Goal: Navigation & Orientation: Find specific page/section

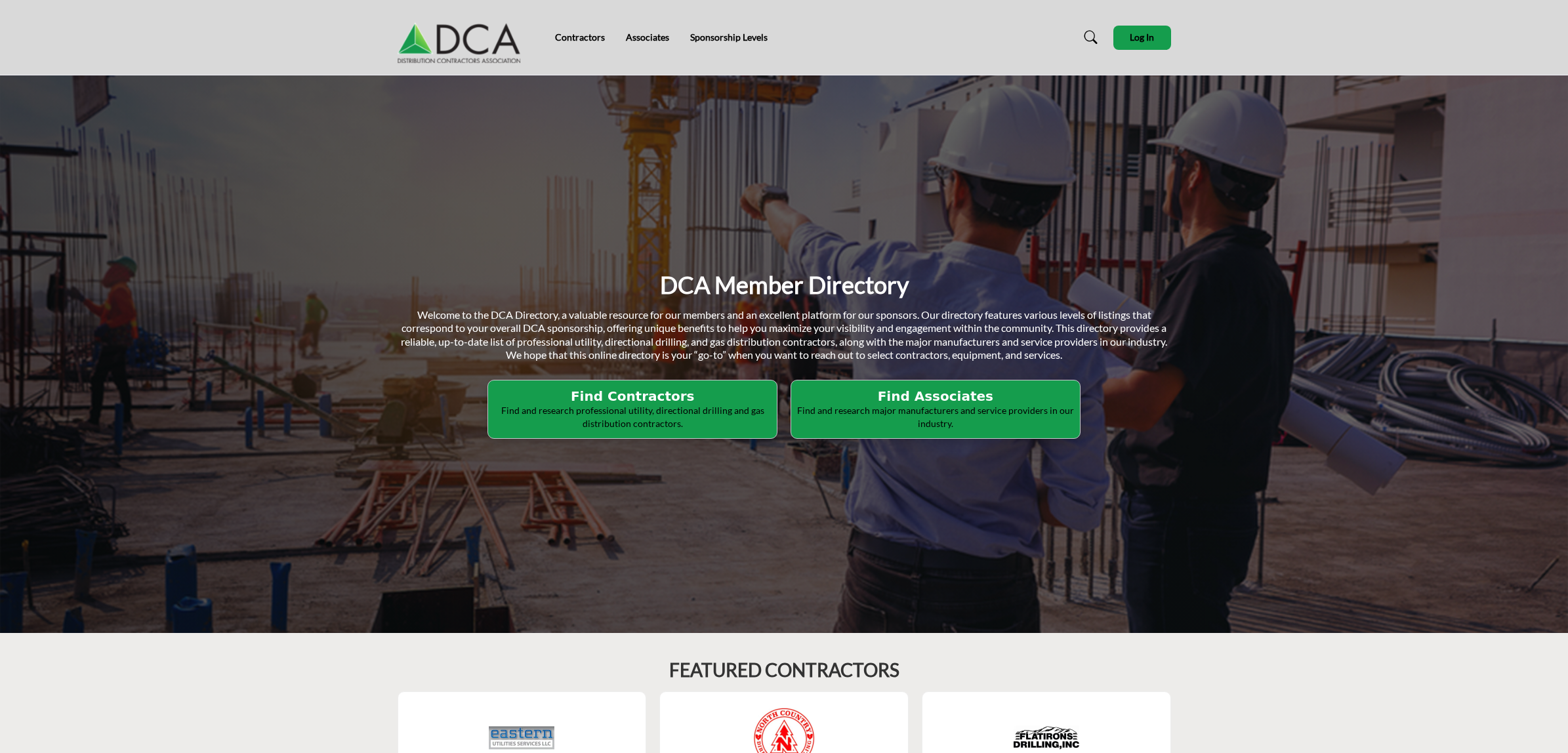
click at [648, 401] on h2 "Find Contractors" at bounding box center [632, 396] width 281 height 16
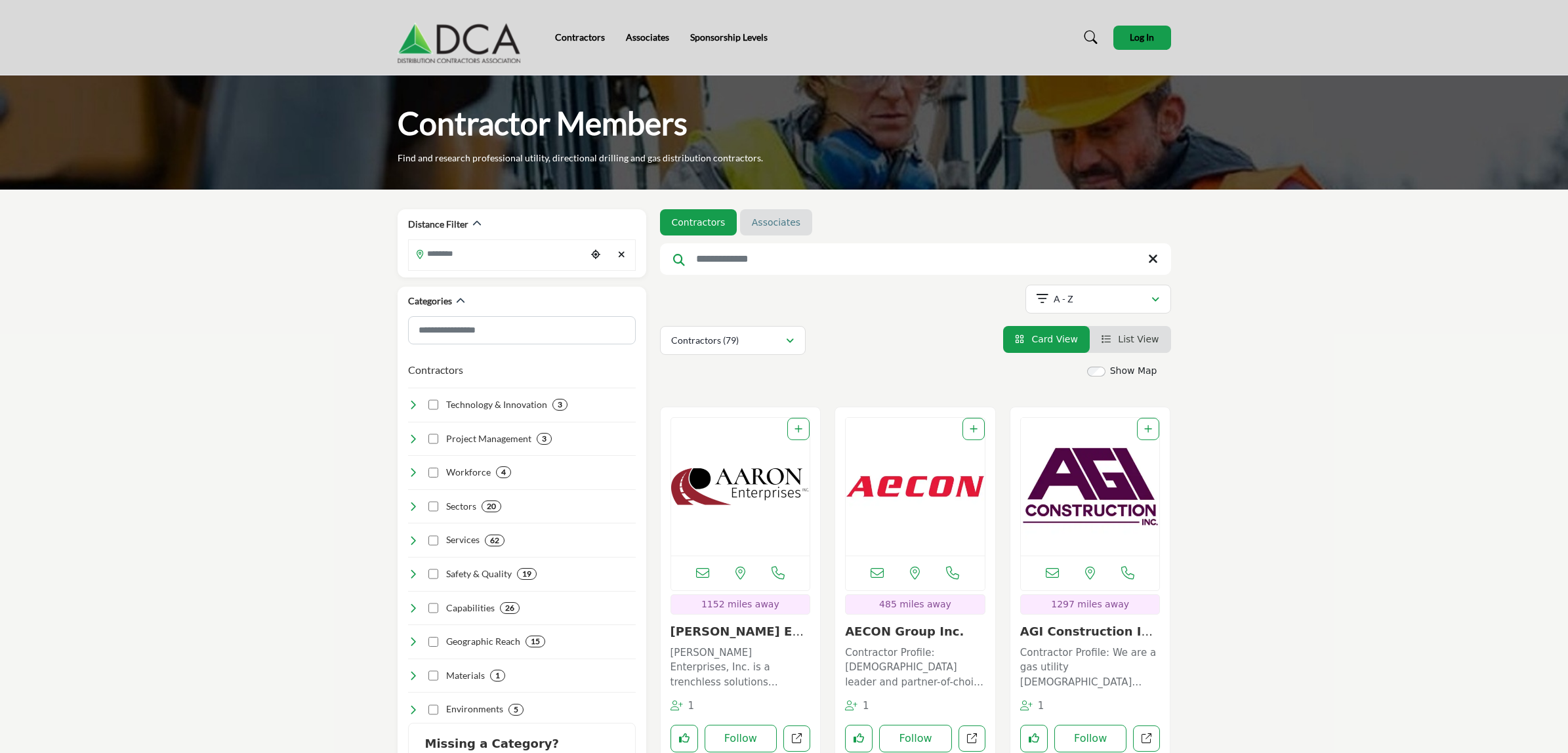
click at [764, 220] on link "Associates" at bounding box center [776, 222] width 48 height 13
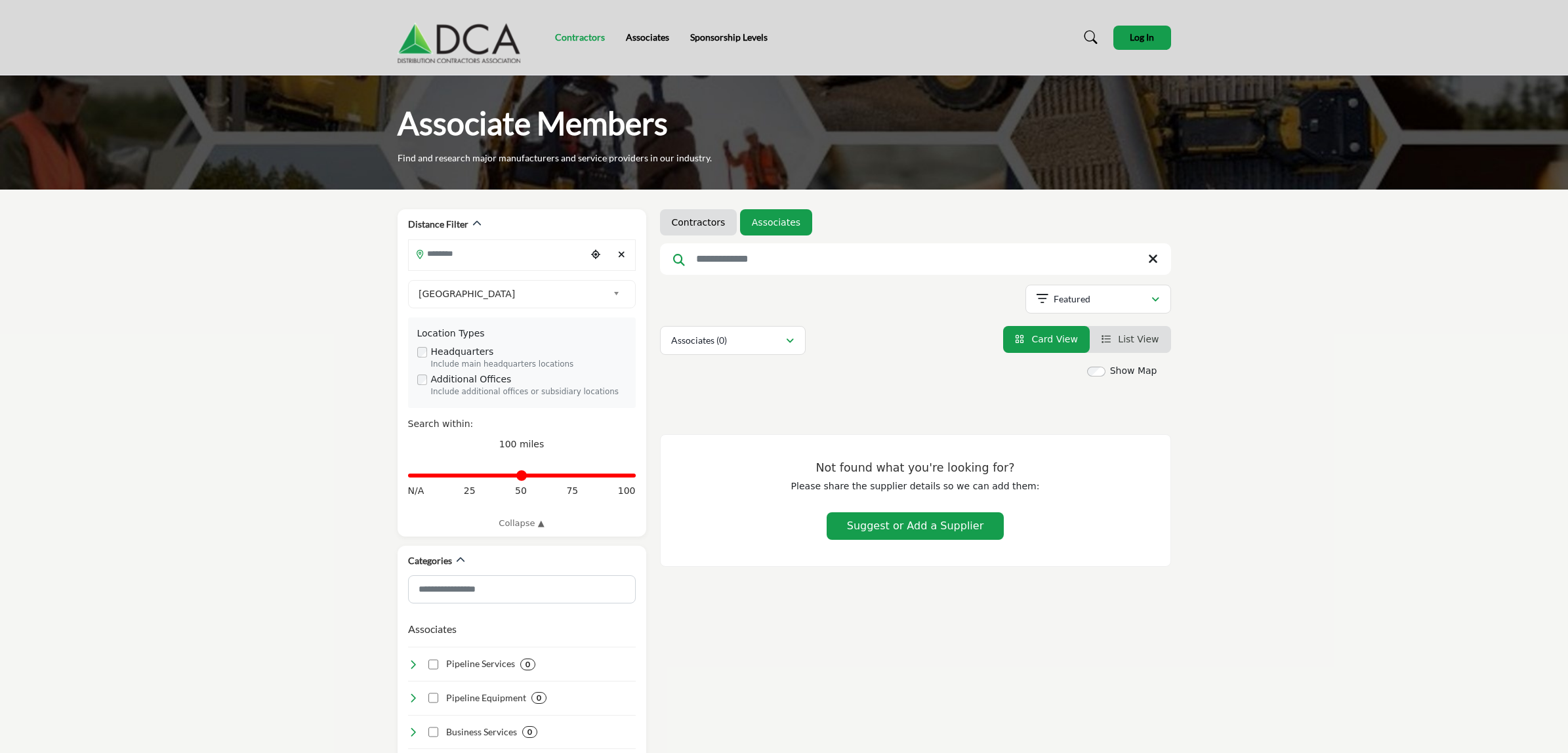
click at [573, 36] on link "Contractors" at bounding box center [580, 37] width 50 height 11
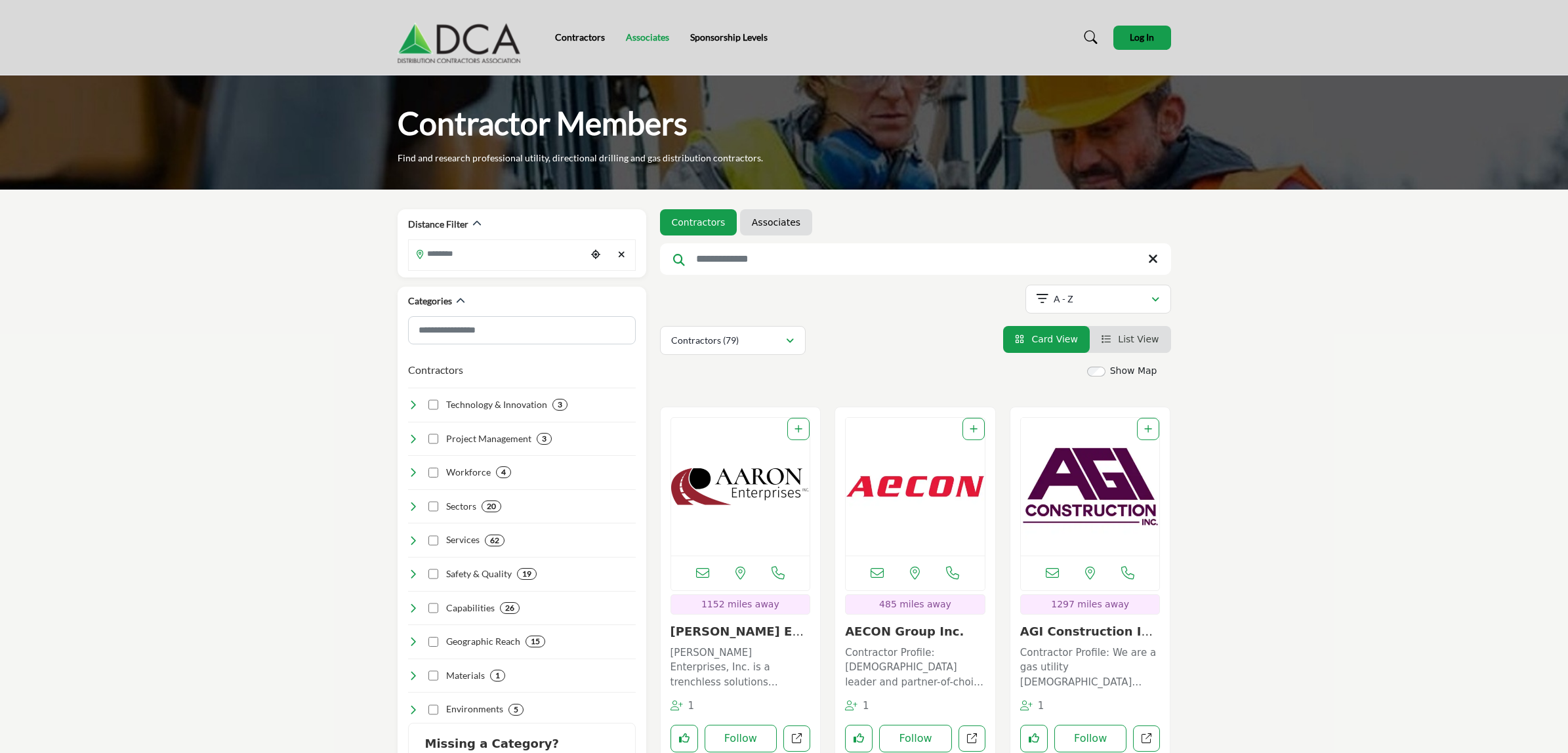
click at [636, 35] on link "Associates" at bounding box center [647, 37] width 44 height 11
